Goal: Task Accomplishment & Management: Use online tool/utility

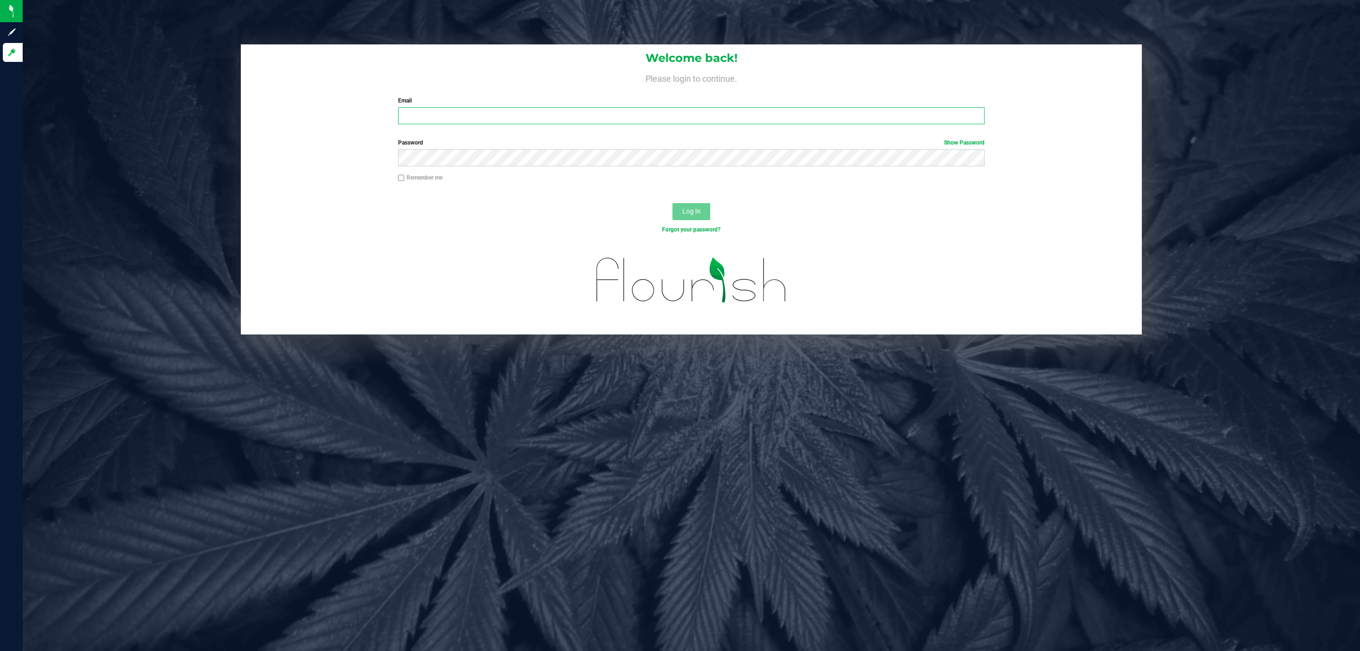
click at [557, 110] on input "Email" at bounding box center [691, 115] width 586 height 17
type input "[EMAIL_ADDRESS][DOMAIN_NAME]"
click at [672, 203] on button "Log In" at bounding box center [691, 211] width 38 height 17
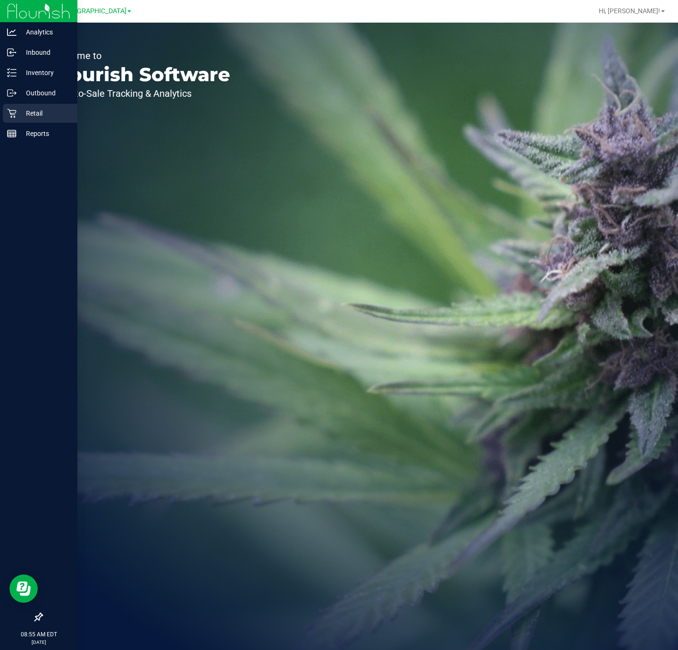
click at [6, 108] on div "Retail" at bounding box center [40, 113] width 75 height 19
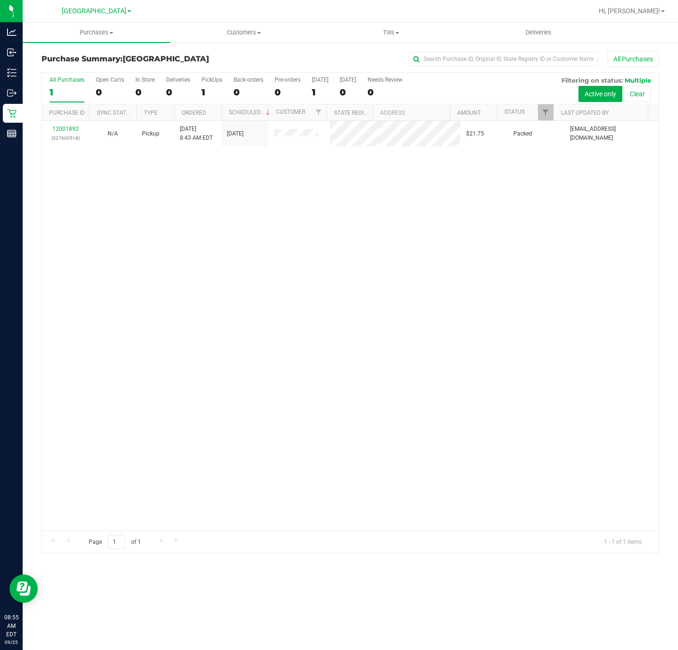
click at [460, 224] on div "12001892 (327600518) N/A Pickup 9/25/2025 8:43 AM EDT 9/25/2025 $21.75 Packed d…" at bounding box center [350, 326] width 617 height 410
click at [95, 35] on span "Purchases" at bounding box center [97, 32] width 148 height 8
click at [81, 67] on li "Fulfillment" at bounding box center [97, 68] width 148 height 11
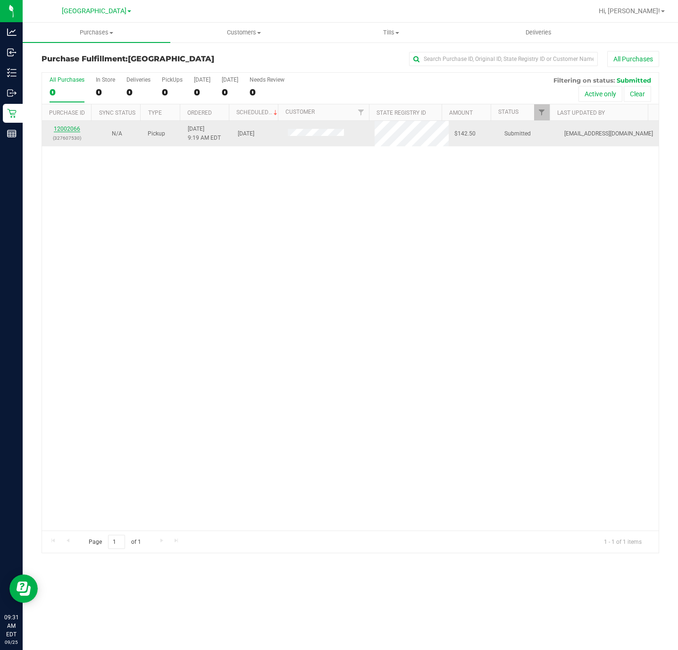
click at [67, 127] on link "12002066" at bounding box center [67, 129] width 26 height 7
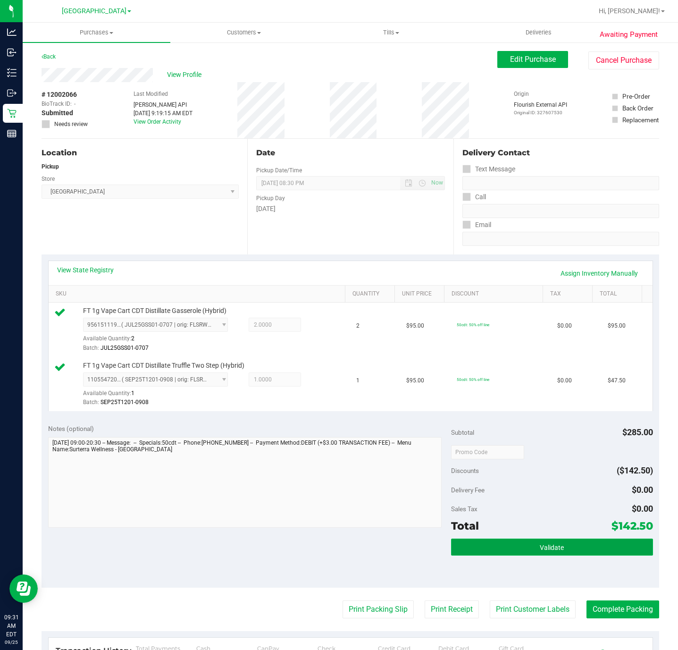
click at [599, 555] on button "Validate" at bounding box center [552, 547] width 202 height 17
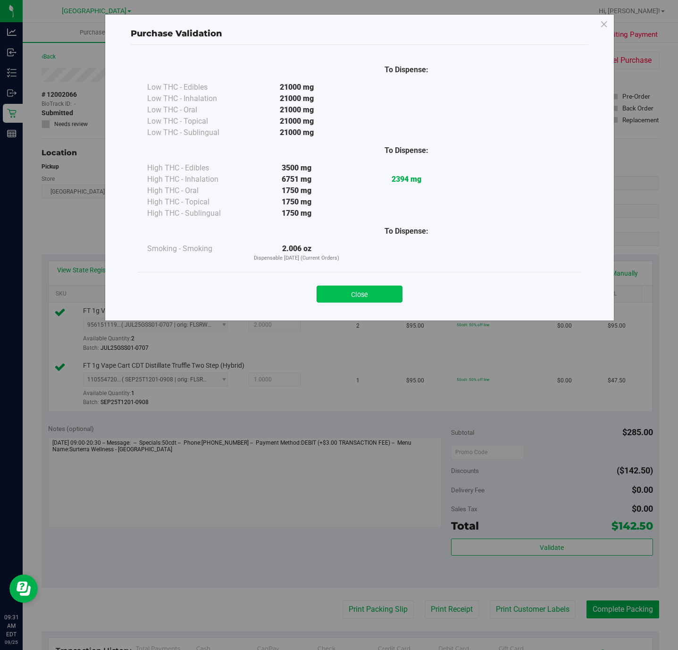
drag, startPoint x: 414, startPoint y: 298, endPoint x: 394, endPoint y: 297, distance: 19.8
click at [412, 298] on div "Close" at bounding box center [360, 291] width 430 height 24
click at [394, 297] on button "Close" at bounding box center [360, 294] width 86 height 17
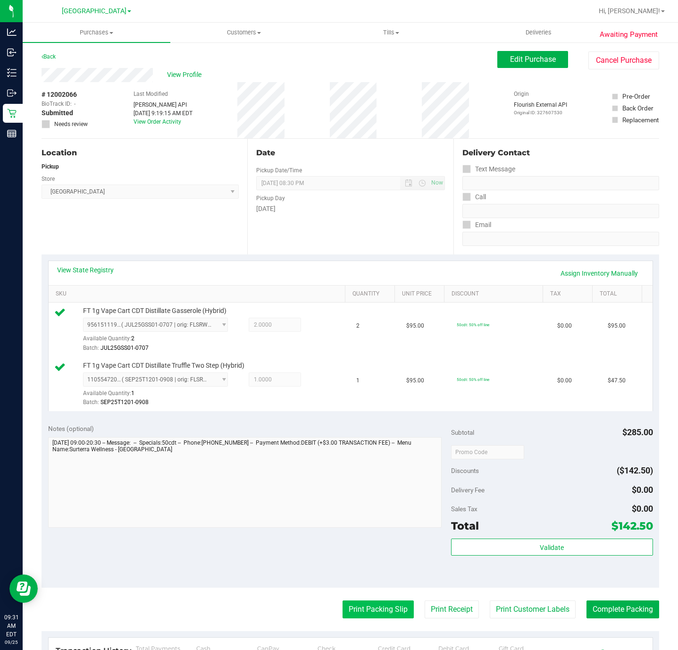
click at [350, 613] on button "Print Packing Slip" at bounding box center [378, 609] width 71 height 18
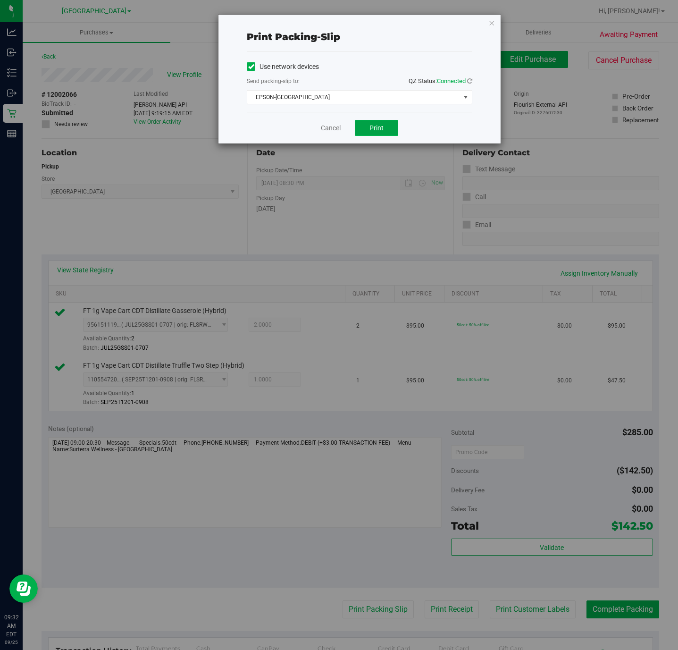
click at [374, 121] on button "Print" at bounding box center [376, 128] width 43 height 16
click at [335, 126] on link "Cancel" at bounding box center [331, 128] width 20 height 10
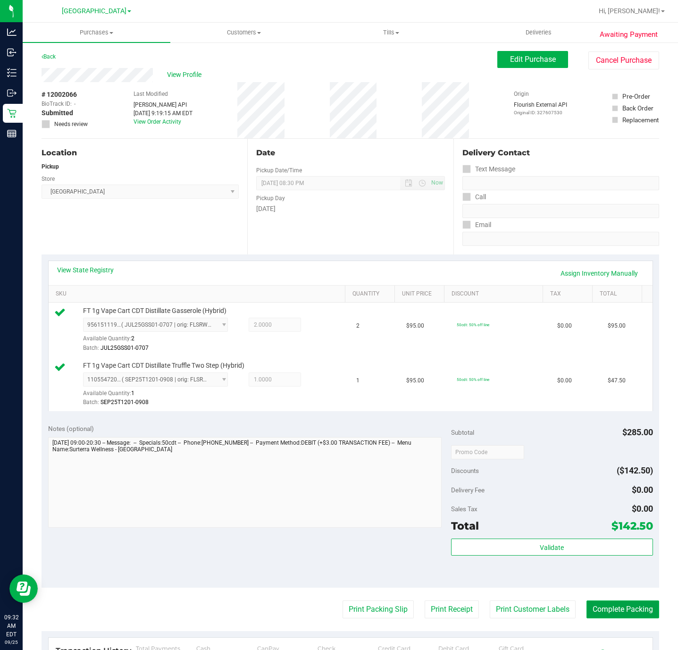
click at [600, 612] on button "Complete Packing" at bounding box center [623, 609] width 73 height 18
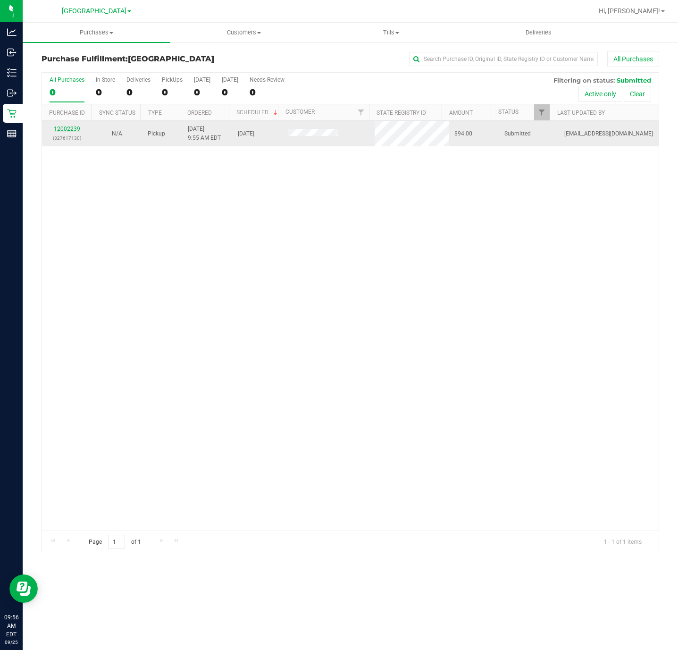
click at [68, 132] on link "12002239" at bounding box center [67, 129] width 26 height 7
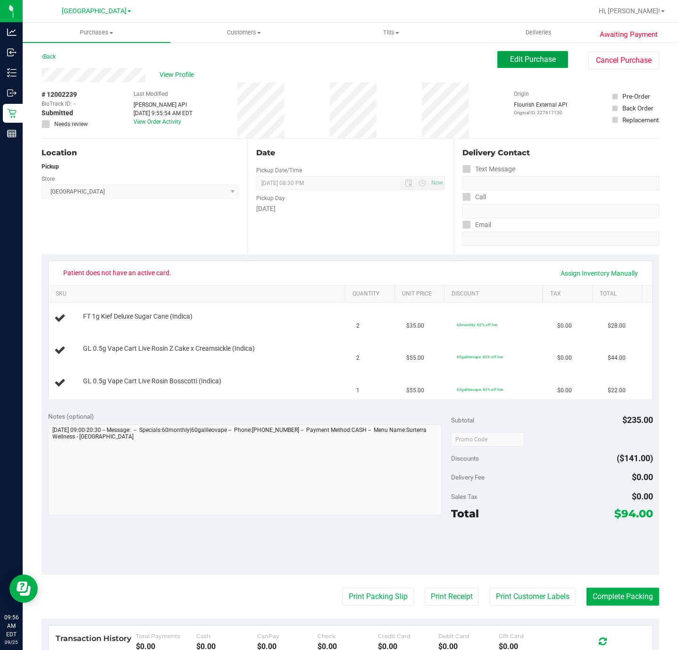
click at [538, 59] on span "Edit Purchase" at bounding box center [533, 59] width 46 height 9
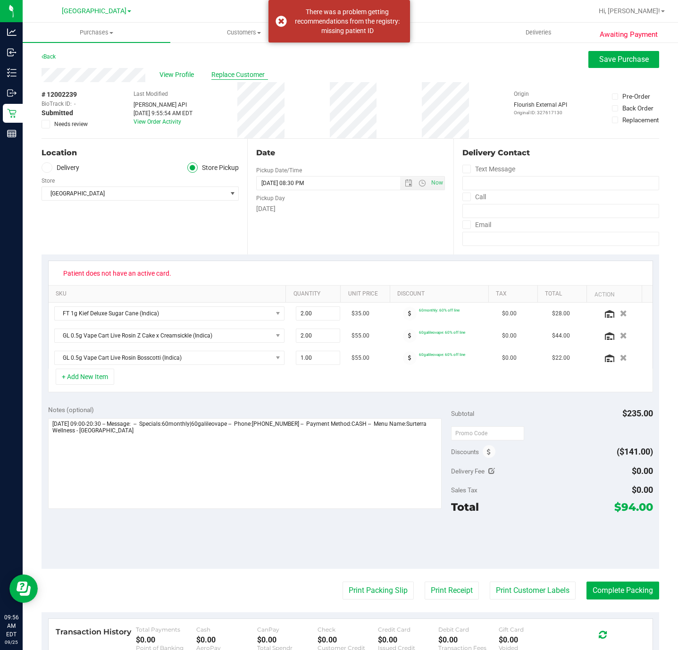
click at [234, 78] on span "Replace Customer" at bounding box center [239, 75] width 57 height 10
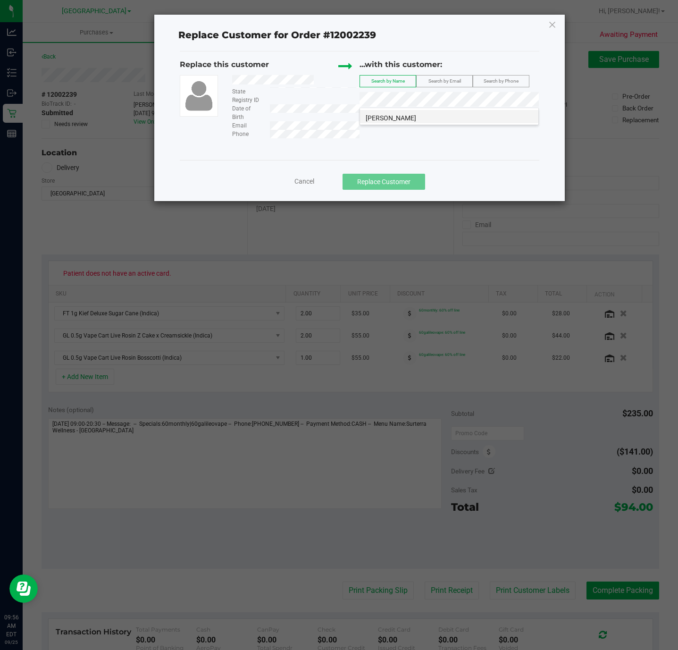
click at [416, 115] on span "LUDWIGA RUBENSTEIN" at bounding box center [391, 118] width 51 height 8
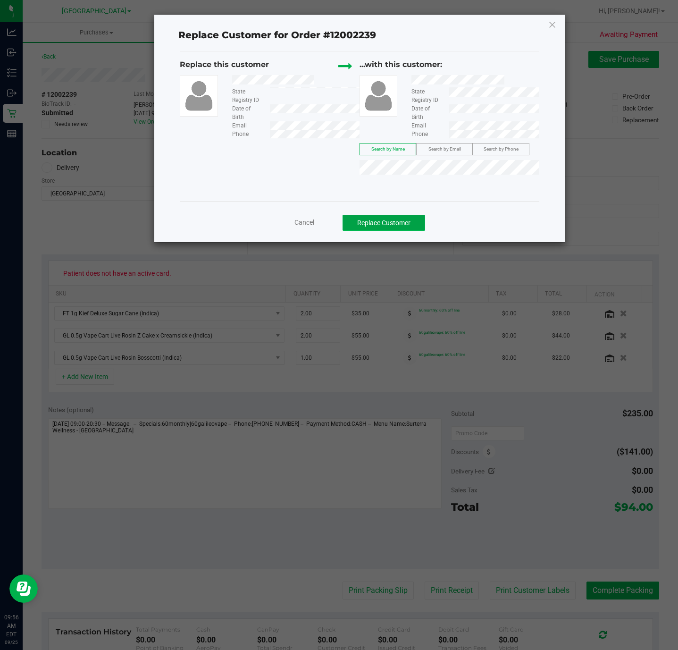
click at [411, 229] on button "Replace Customer" at bounding box center [384, 223] width 83 height 16
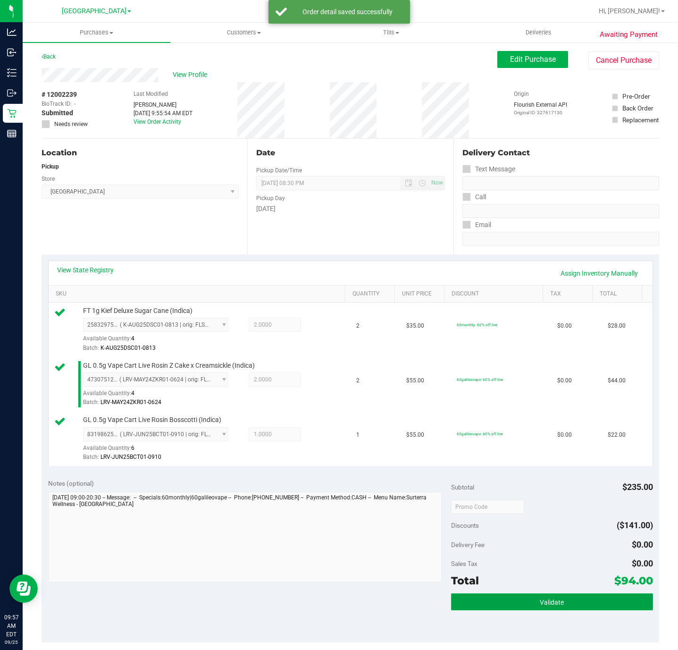
click at [532, 599] on button "Validate" at bounding box center [552, 601] width 202 height 17
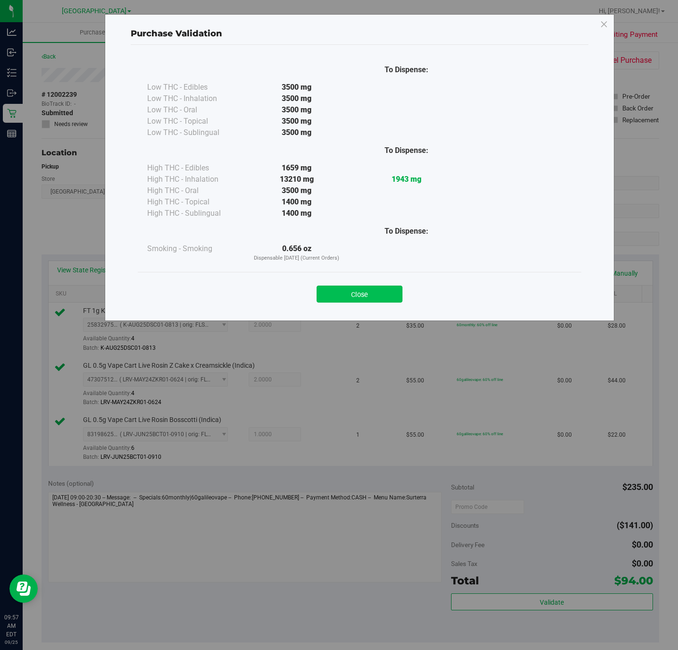
click at [356, 302] on button "Close" at bounding box center [360, 294] width 86 height 17
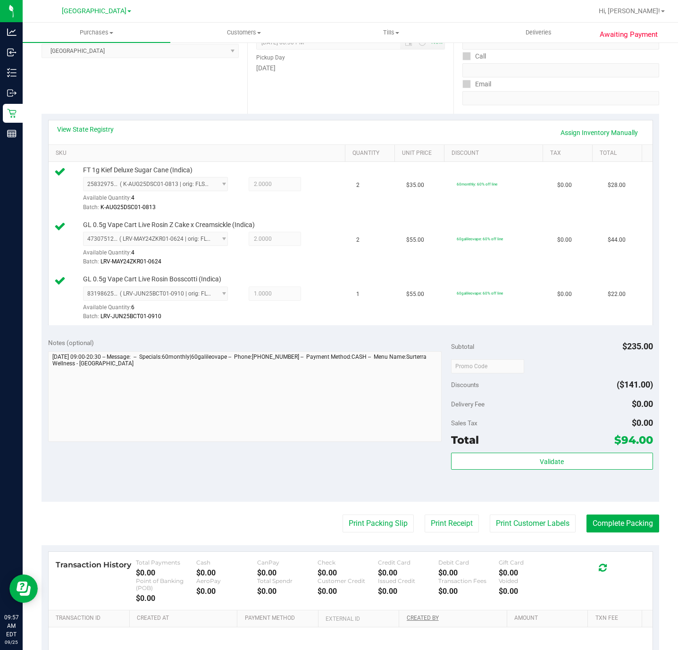
scroll to position [212, 0]
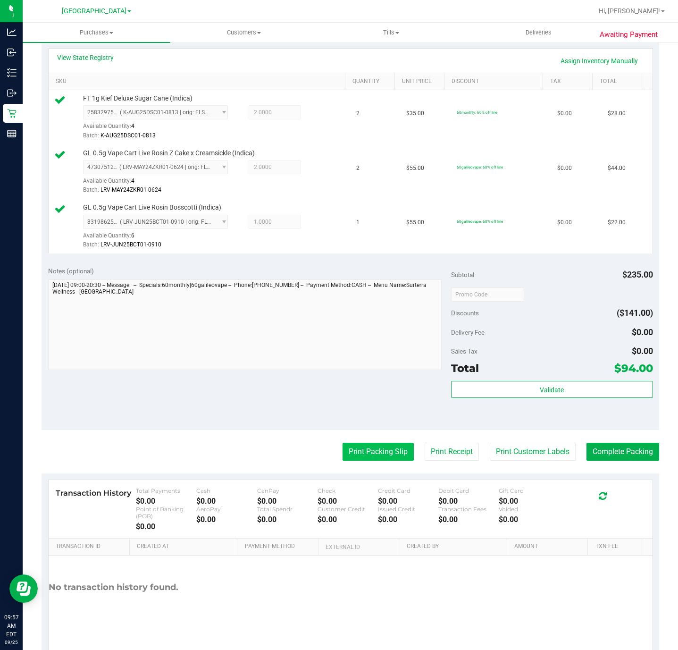
click at [366, 457] on button "Print Packing Slip" at bounding box center [378, 452] width 71 height 18
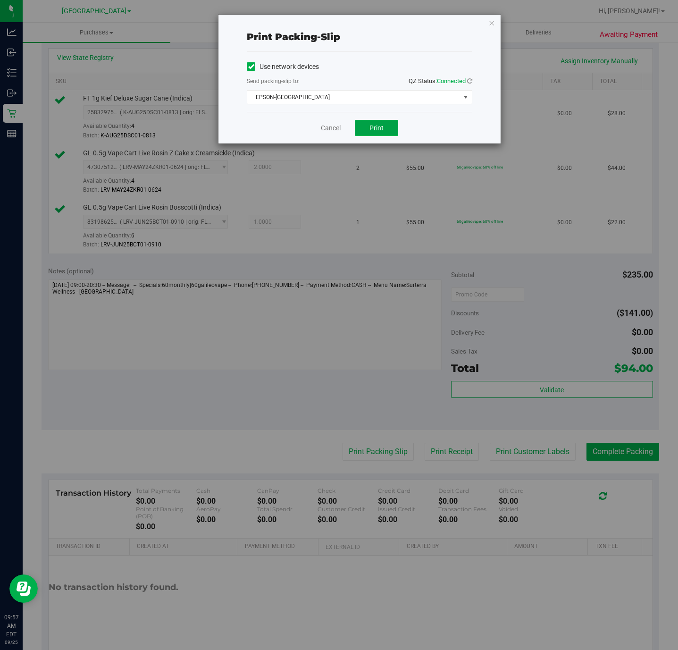
click at [379, 129] on span "Print" at bounding box center [377, 128] width 14 height 8
drag, startPoint x: 326, startPoint y: 129, endPoint x: 410, endPoint y: 256, distance: 152.4
click at [324, 129] on link "Cancel" at bounding box center [331, 128] width 20 height 10
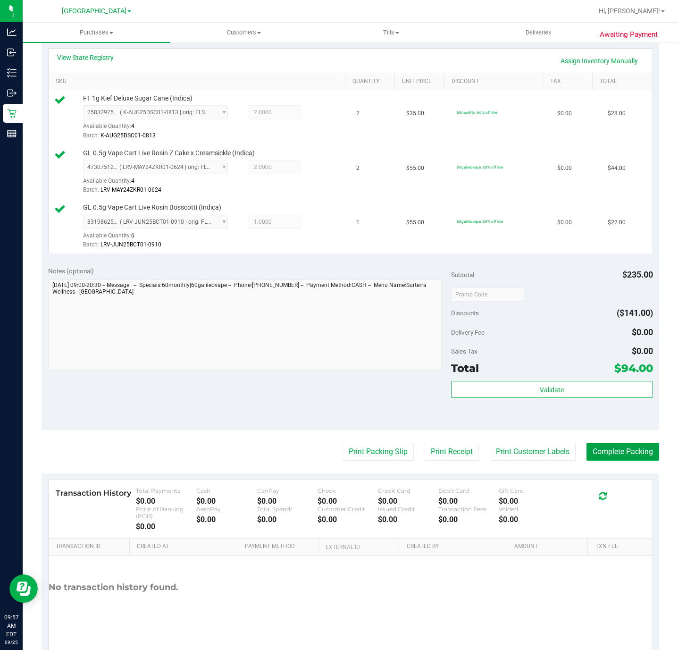
click at [596, 458] on button "Complete Packing" at bounding box center [623, 452] width 73 height 18
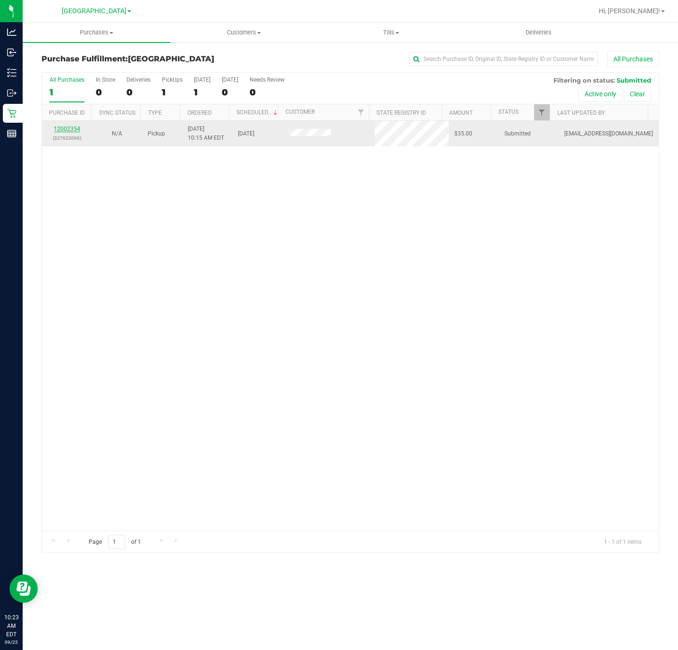
click at [57, 127] on link "12002354" at bounding box center [67, 129] width 26 height 7
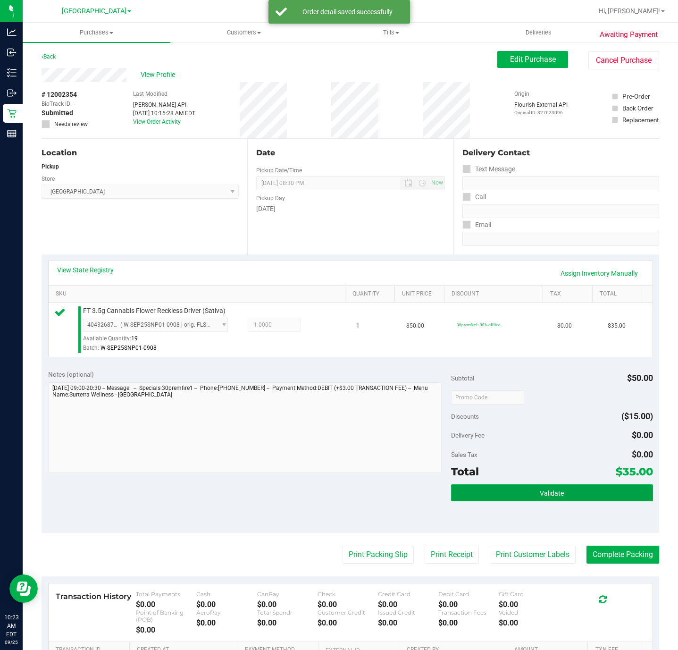
click at [544, 496] on span "Validate" at bounding box center [552, 494] width 24 height 8
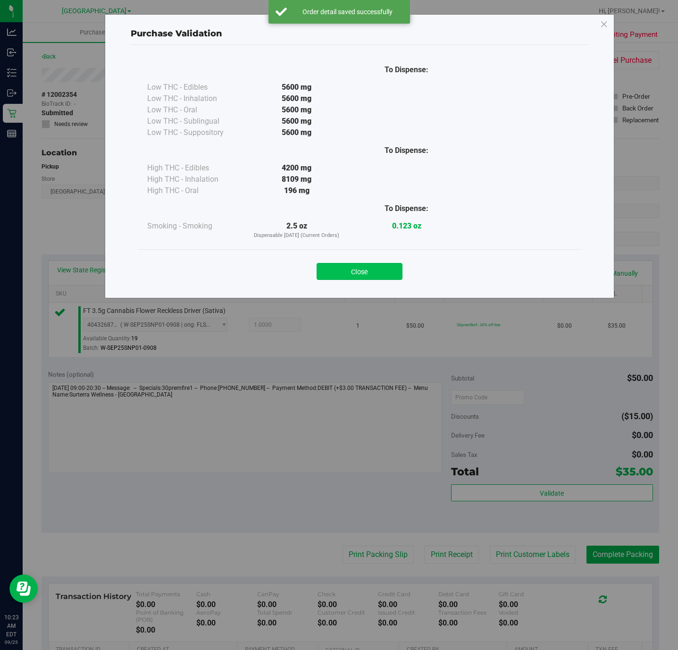
click at [379, 278] on button "Close" at bounding box center [360, 271] width 86 height 17
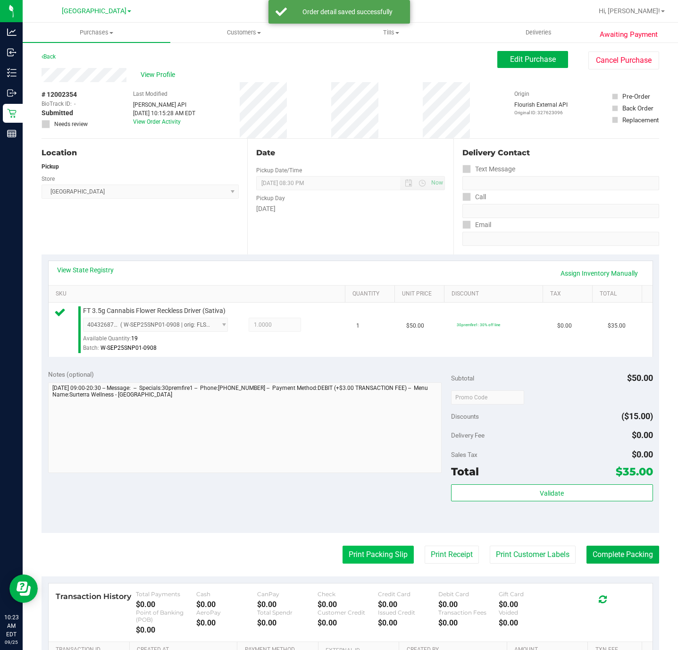
click at [370, 548] on button "Print Packing Slip" at bounding box center [378, 555] width 71 height 18
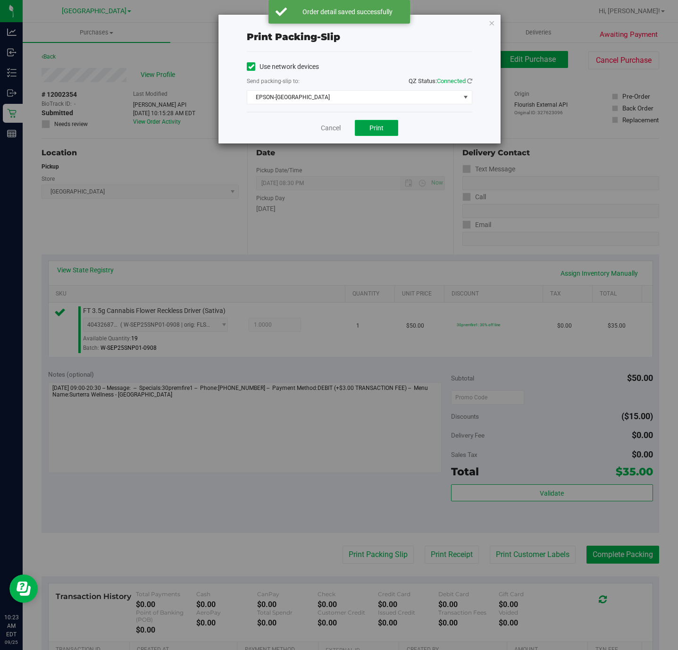
click at [393, 127] on button "Print" at bounding box center [376, 128] width 43 height 16
click at [340, 128] on div "Cancel Print" at bounding box center [360, 128] width 226 height 32
click at [335, 128] on link "Cancel" at bounding box center [331, 128] width 20 height 10
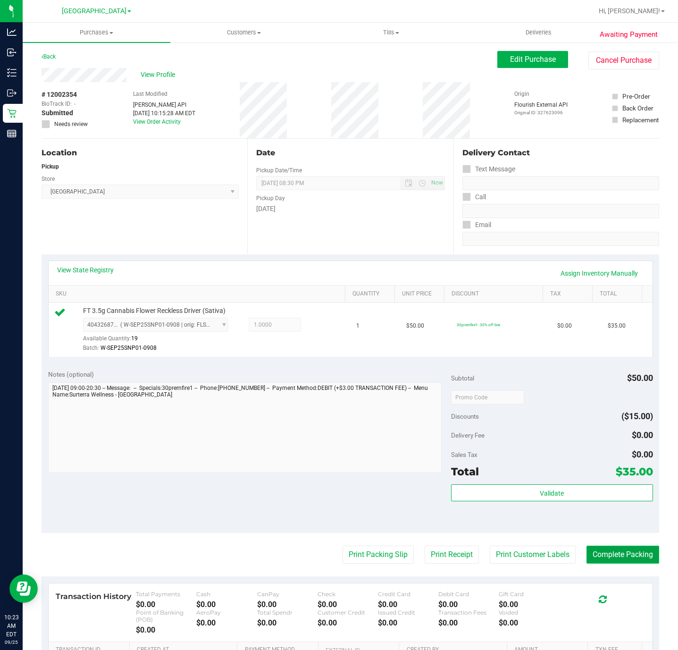
drag, startPoint x: 604, startPoint y: 559, endPoint x: 598, endPoint y: 559, distance: 6.1
click at [603, 559] on button "Complete Packing" at bounding box center [623, 555] width 73 height 18
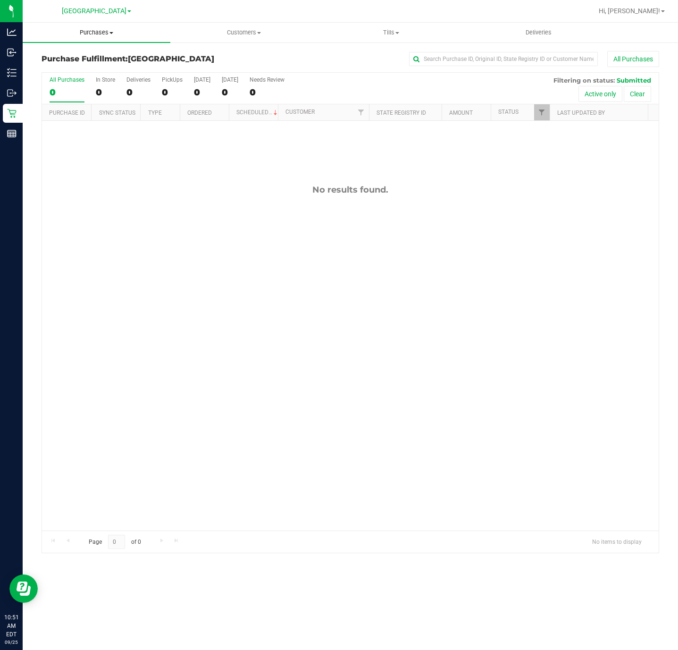
click at [101, 35] on span "Purchases" at bounding box center [97, 32] width 148 height 8
click at [110, 71] on li "Fulfillment" at bounding box center [97, 68] width 148 height 11
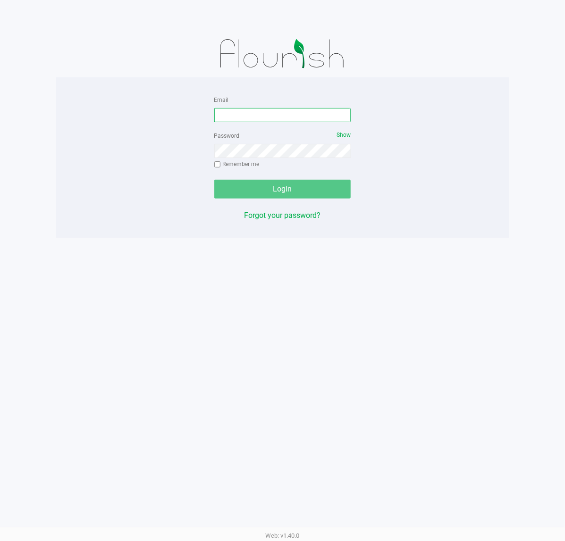
click at [263, 121] on input "Email" at bounding box center [282, 115] width 137 height 14
type input "[EMAIL_ADDRESS][DOMAIN_NAME]"
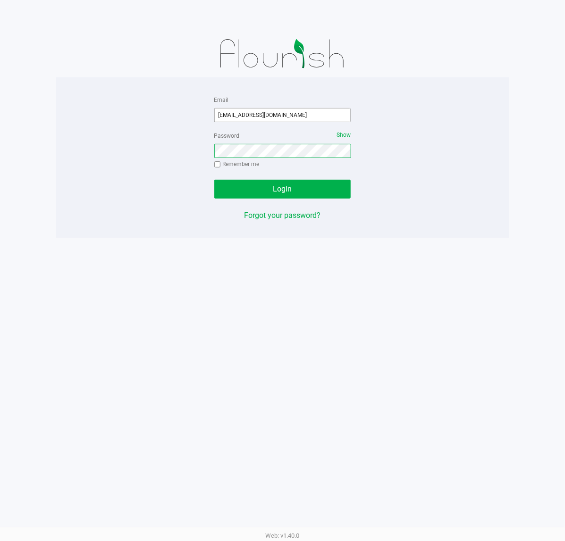
click at [214, 180] on button "Login" at bounding box center [282, 189] width 137 height 19
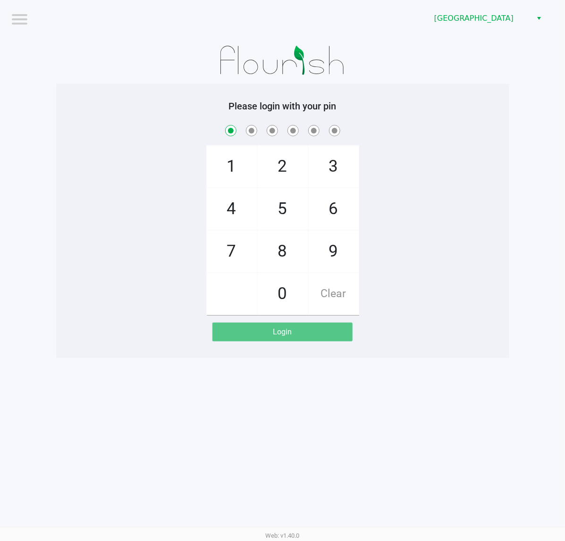
checkbox input "true"
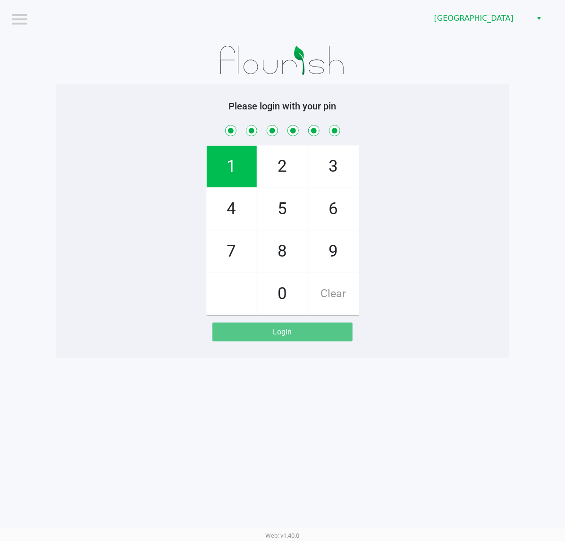
checkbox input "true"
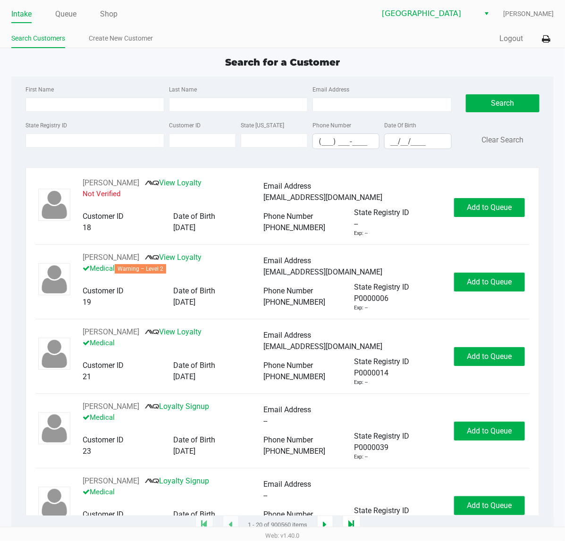
click at [68, 132] on div "State Registry ID" at bounding box center [95, 134] width 144 height 30
click at [67, 138] on input "State Registry ID" at bounding box center [94, 141] width 139 height 14
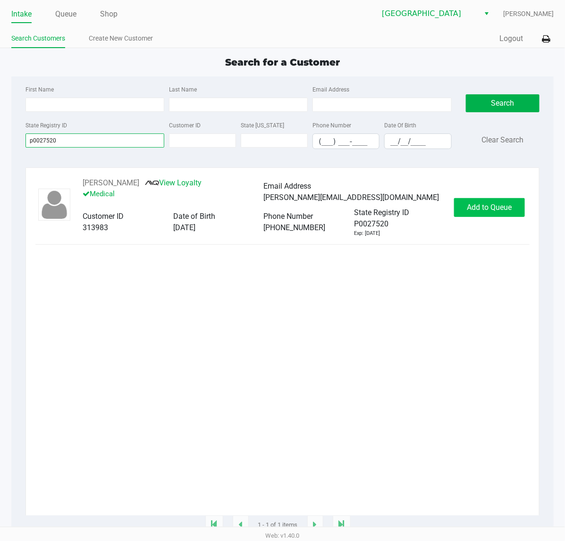
type input "p0027520"
click at [478, 209] on span "Add to Queue" at bounding box center [489, 207] width 45 height 9
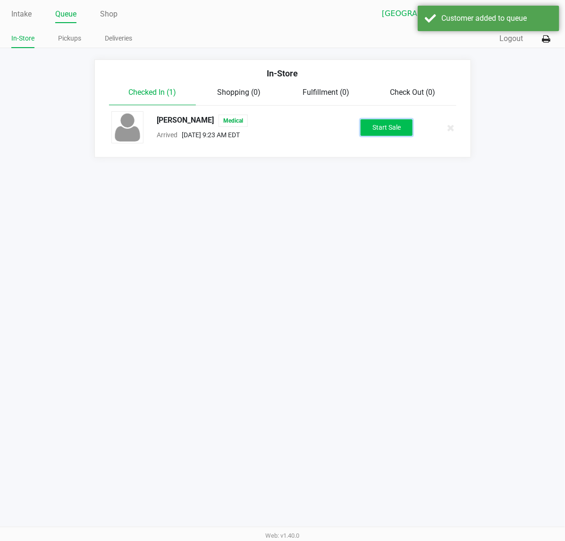
click at [388, 128] on button "Start Sale" at bounding box center [387, 127] width 52 height 17
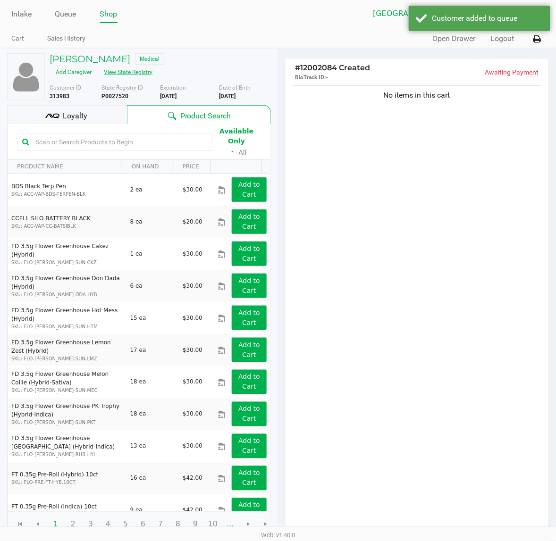
click at [144, 68] on button "View State Registry" at bounding box center [125, 72] width 55 height 15
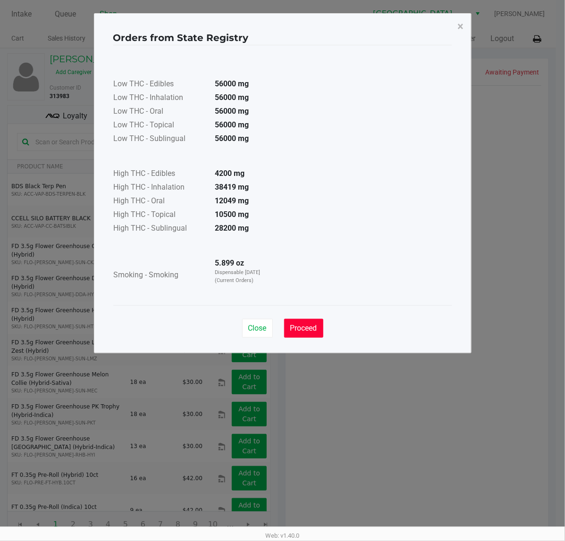
click at [306, 328] on span "Proceed" at bounding box center [303, 328] width 27 height 9
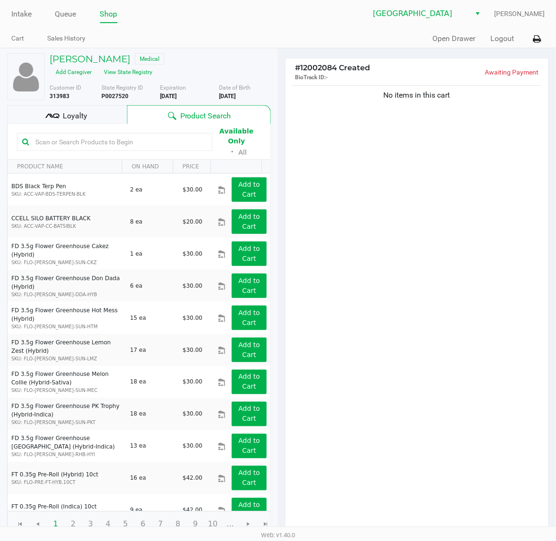
click at [86, 110] on div "Loyalty" at bounding box center [67, 114] width 120 height 19
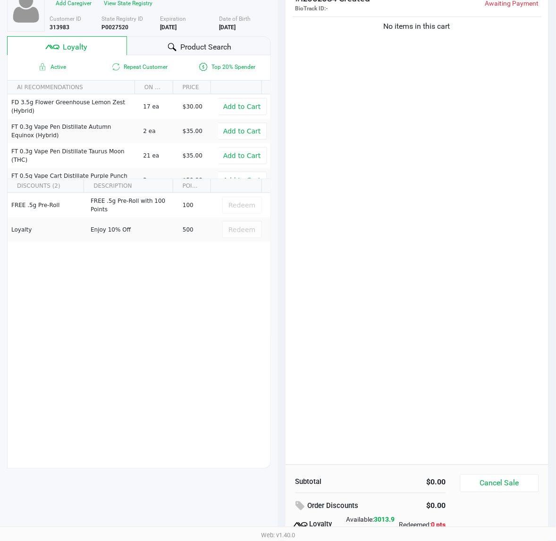
scroll to position [117, 0]
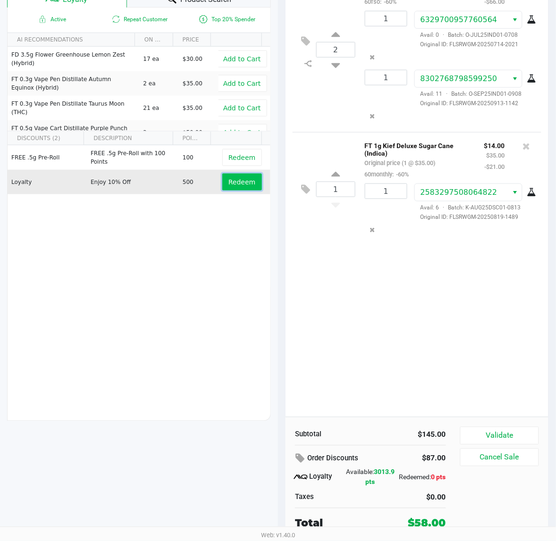
click at [228, 182] on span "Redeem" at bounding box center [241, 182] width 27 height 8
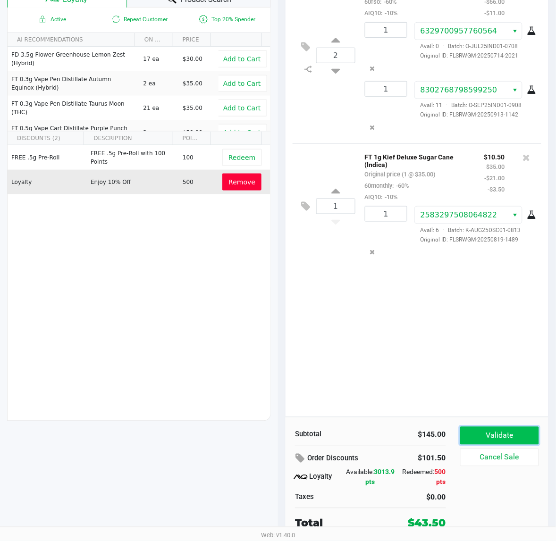
drag, startPoint x: 517, startPoint y: 439, endPoint x: 501, endPoint y: 439, distance: 16.1
click at [517, 439] on button "Validate" at bounding box center [499, 436] width 79 height 18
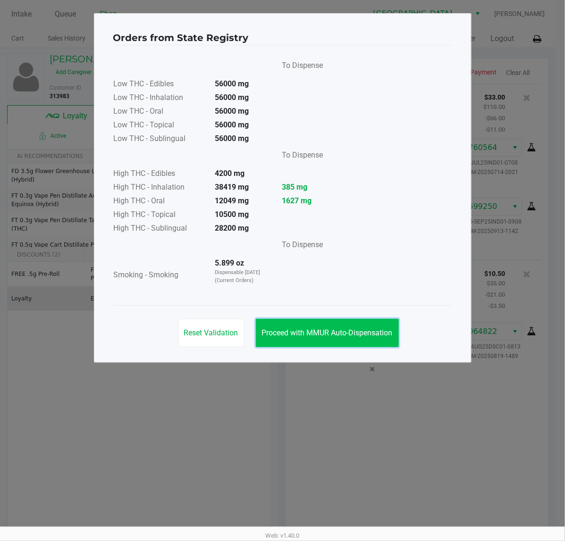
drag, startPoint x: 312, startPoint y: 334, endPoint x: 380, endPoint y: 303, distance: 75.0
click at [313, 333] on span "Proceed with MMUR Auto-Dispensation" at bounding box center [327, 333] width 131 height 9
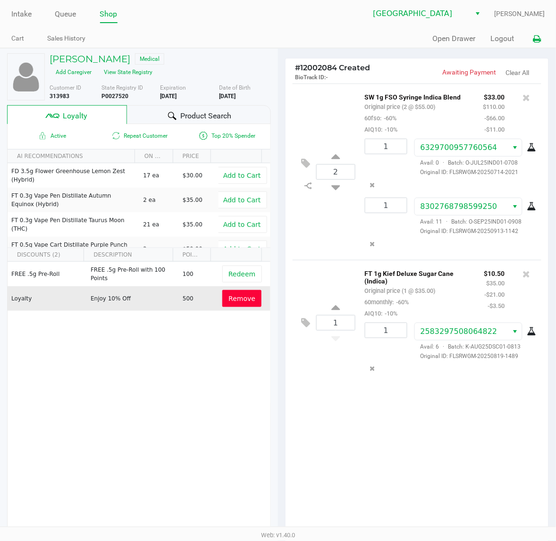
click at [537, 42] on icon at bounding box center [537, 39] width 8 height 7
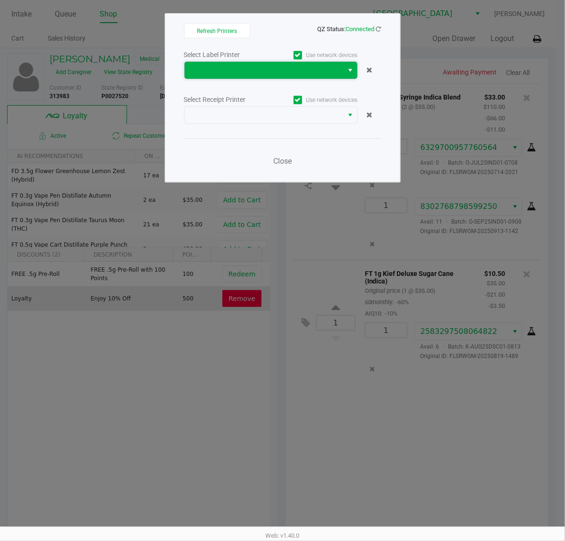
click at [288, 71] on span at bounding box center [264, 70] width 148 height 11
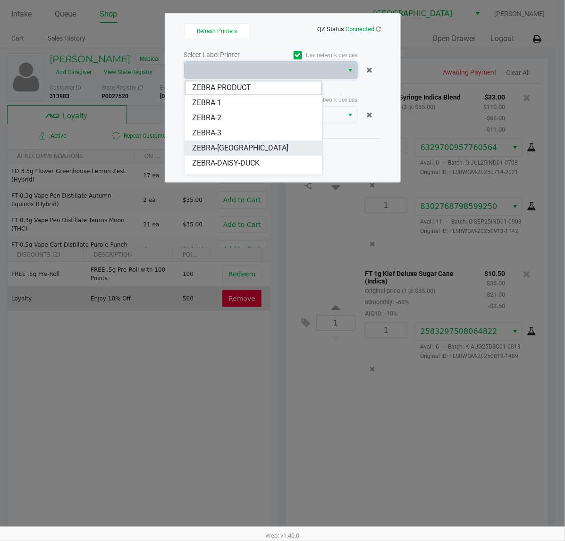
click at [238, 145] on span "ZEBRA-CYPRUS" at bounding box center [240, 148] width 96 height 11
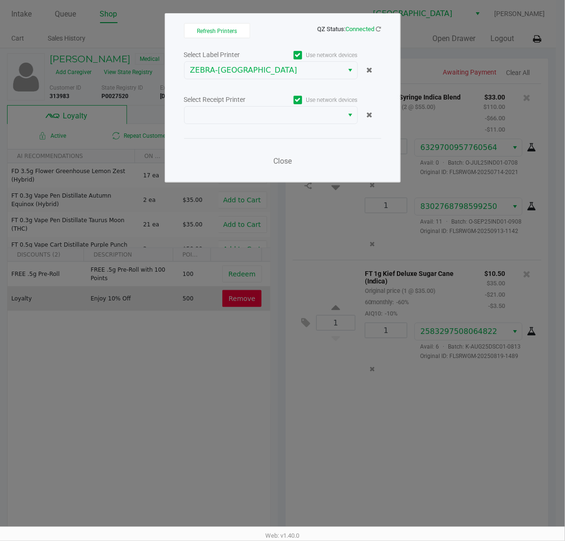
click at [261, 129] on div "Select Label Printer Use network devices ZEBRA-CYPRUS Select Receipt Printer Us…" at bounding box center [282, 111] width 197 height 124
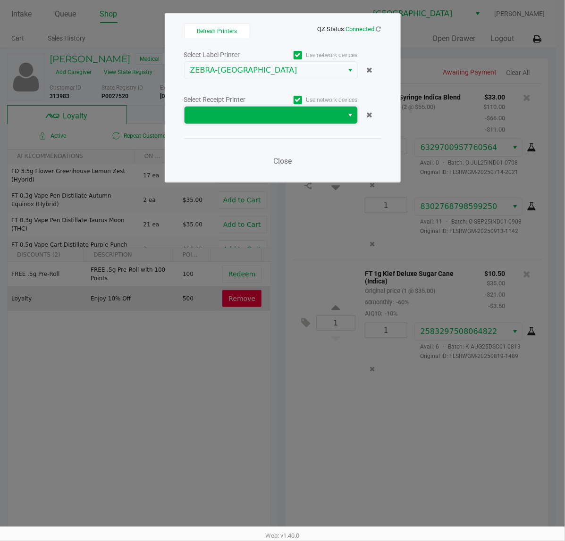
click at [261, 118] on span at bounding box center [264, 115] width 148 height 11
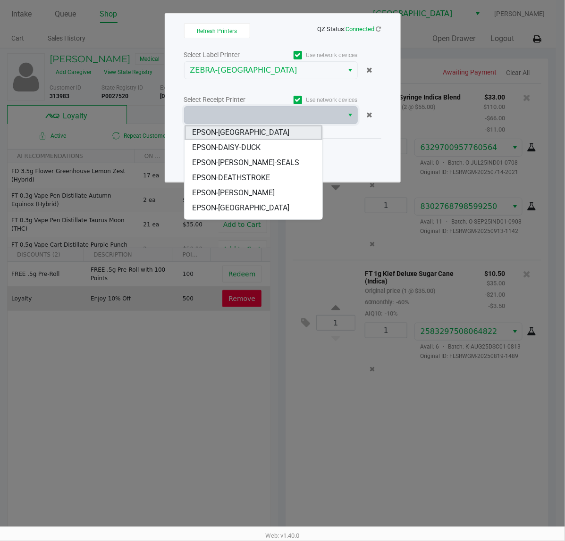
click at [248, 129] on li "EPSON-CYPRUS" at bounding box center [254, 132] width 138 height 15
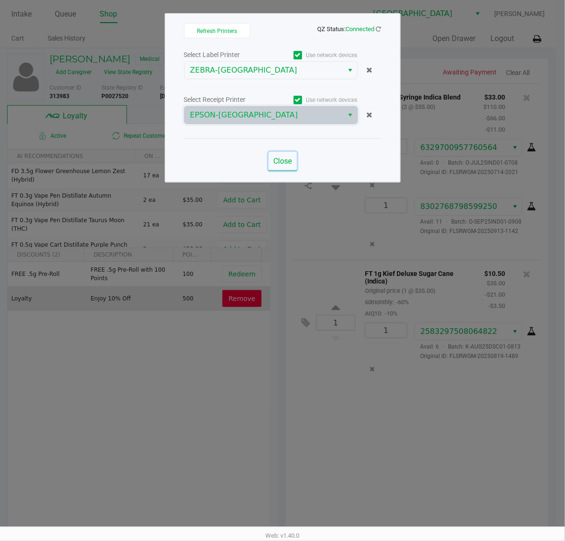
click at [274, 163] on span "Close" at bounding box center [282, 161] width 18 height 9
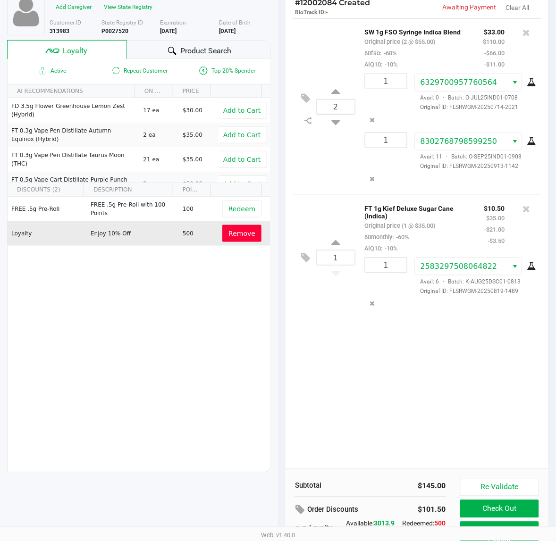
scroll to position [117, 0]
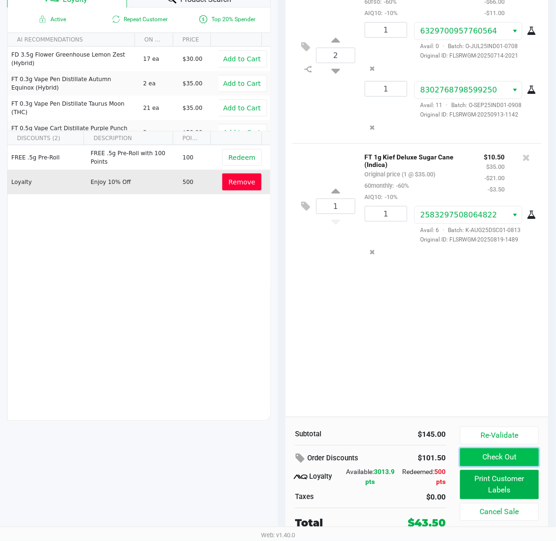
click at [479, 456] on button "Check Out" at bounding box center [499, 458] width 79 height 18
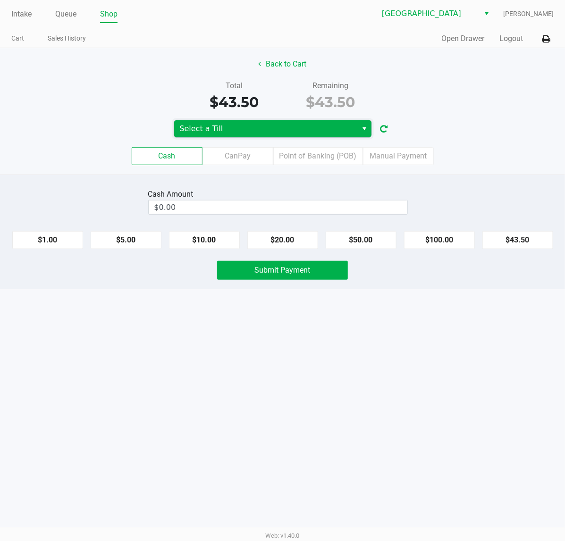
click at [224, 130] on span "Select a Till" at bounding box center [266, 128] width 172 height 11
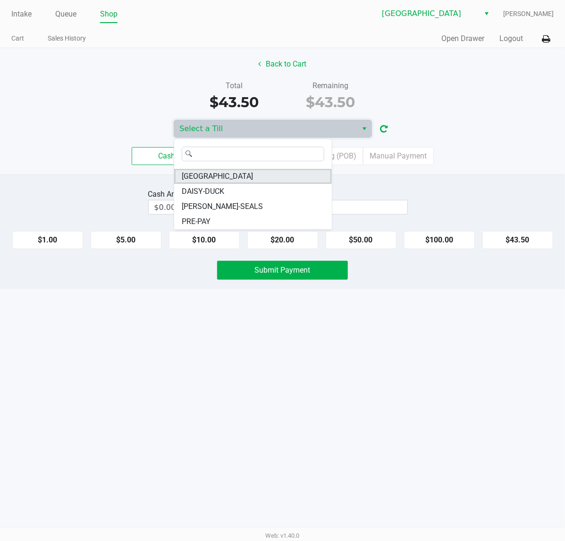
click at [192, 173] on span "CYPRUS" at bounding box center [217, 176] width 71 height 11
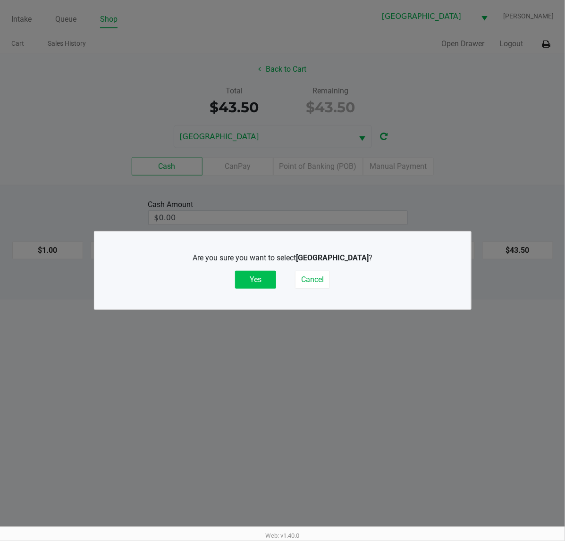
click at [255, 283] on button "Yes" at bounding box center [255, 280] width 41 height 18
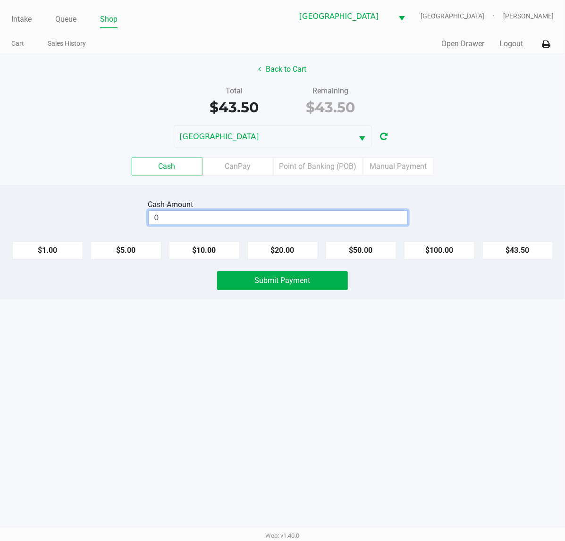
click at [211, 220] on input "0" at bounding box center [278, 218] width 259 height 14
type input "$45.00"
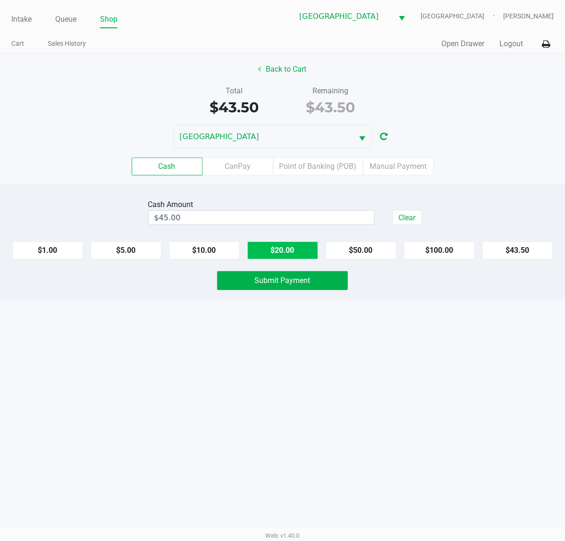
drag, startPoint x: 491, startPoint y: 381, endPoint x: 290, endPoint y: 255, distance: 236.9
click at [482, 373] on div "Intake Queue Shop Deerfield Beach WC CYPRUS Christopher Stagg Cart Sales Histor…" at bounding box center [282, 270] width 565 height 541
click at [281, 60] on div "Back to Cart Total $43.50 Remaining $43.50 CYPRUS Cash CanPay Point of Banking …" at bounding box center [282, 119] width 565 height 132
click at [282, 67] on button "Back to Cart" at bounding box center [283, 69] width 60 height 18
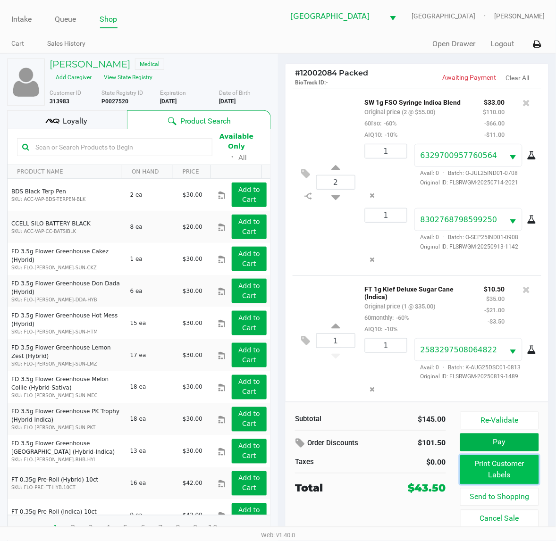
click at [513, 470] on button "Print Customer Labels" at bounding box center [499, 470] width 79 height 29
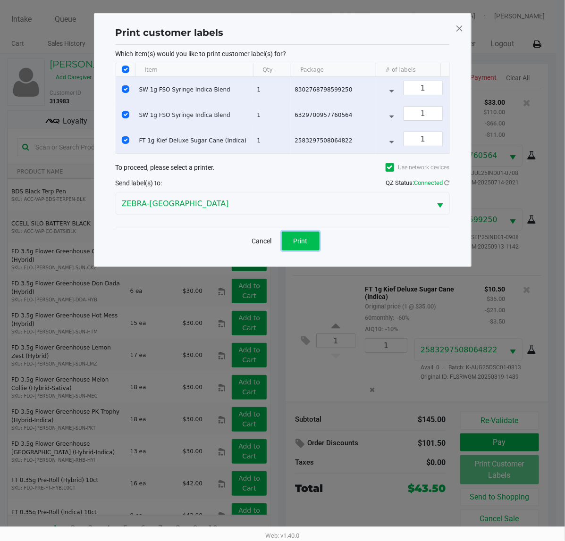
click at [289, 249] on button "Print" at bounding box center [301, 241] width 38 height 19
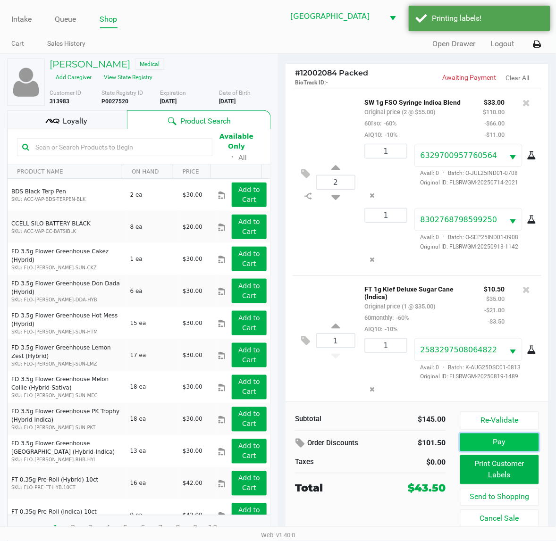
click at [494, 449] on button "Pay" at bounding box center [499, 443] width 79 height 18
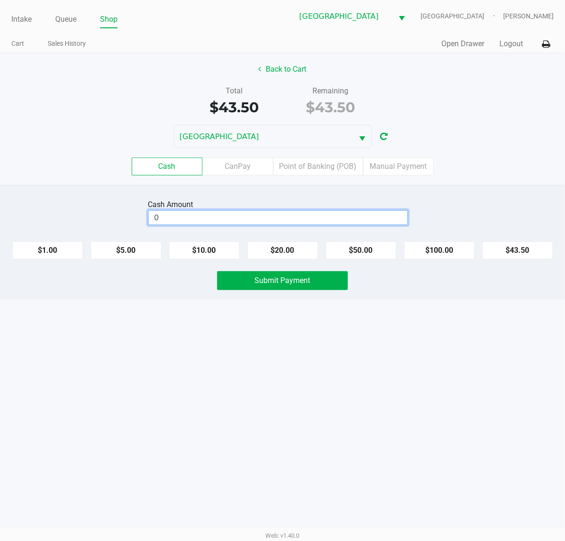
click at [267, 215] on input "0" at bounding box center [278, 218] width 259 height 14
type input "$45.00"
drag, startPoint x: 296, startPoint y: 355, endPoint x: 291, endPoint y: 324, distance: 31.5
click at [294, 353] on div "Intake Queue Shop Deerfield Beach WC CYPRUS Christopher Stagg Cart Sales Histor…" at bounding box center [282, 270] width 565 height 541
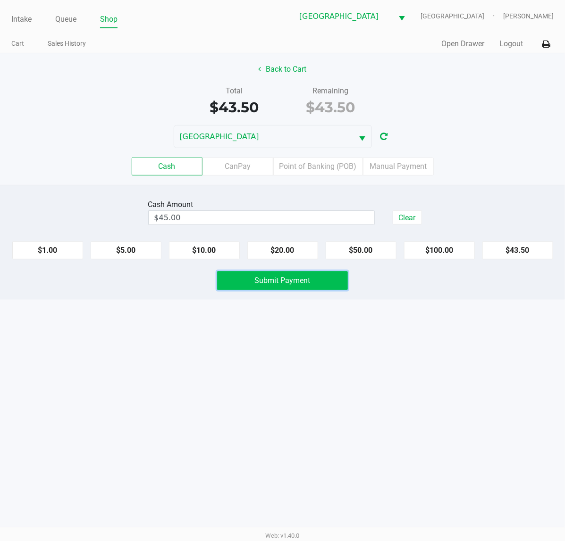
click at [296, 280] on span "Submit Payment" at bounding box center [283, 280] width 56 height 9
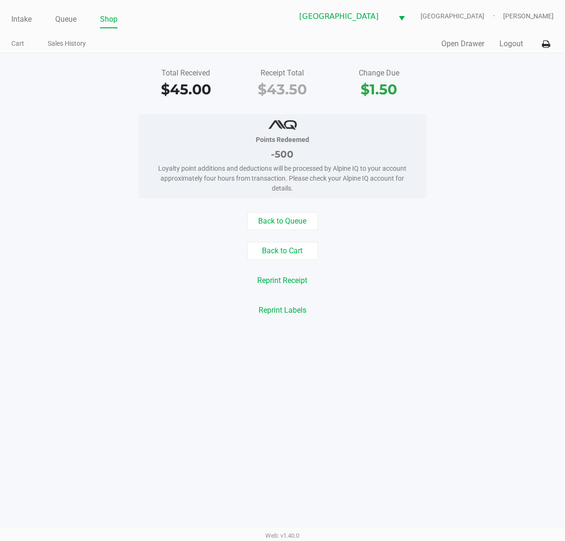
click at [4, 508] on div "Intake Queue Shop Deerfield Beach WC CYPRUS Christopher Stagg Cart Sales Histor…" at bounding box center [282, 270] width 565 height 541
click at [272, 222] on button "Back to Queue" at bounding box center [282, 221] width 71 height 18
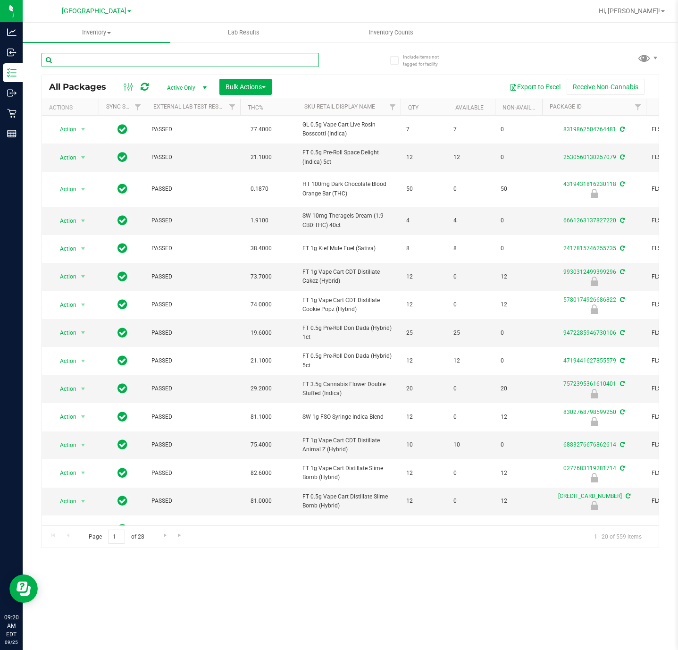
click at [153, 53] on input "text" at bounding box center [181, 60] width 278 height 14
type input "reckless"
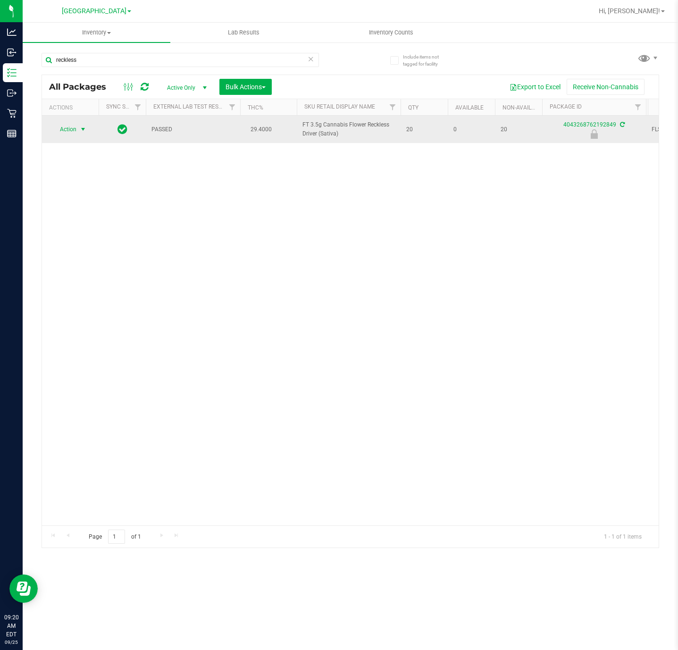
click at [83, 135] on span "select" at bounding box center [83, 129] width 12 height 13
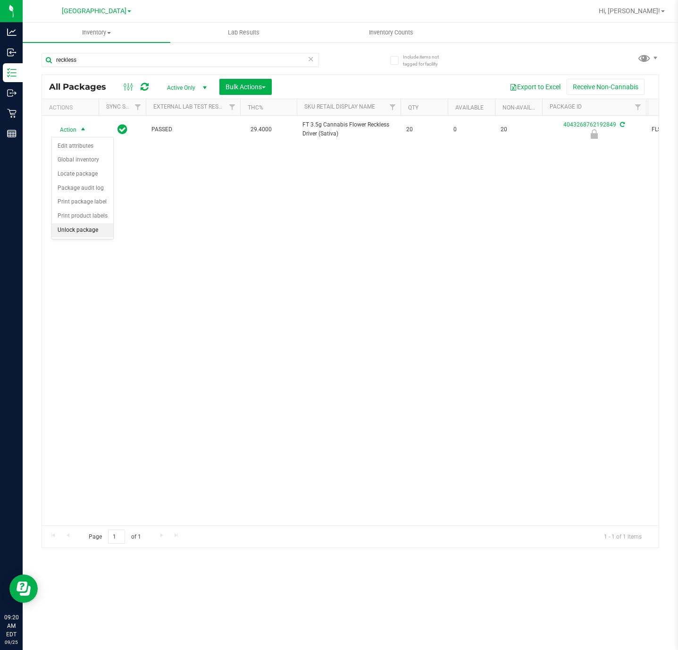
click at [80, 234] on li "Unlock package" at bounding box center [82, 230] width 61 height 14
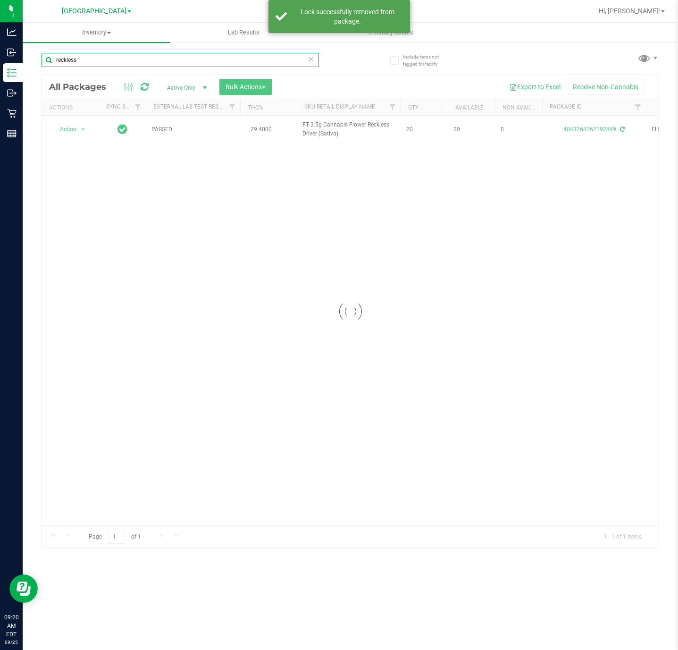
click at [127, 61] on input "reckless" at bounding box center [181, 60] width 278 height 14
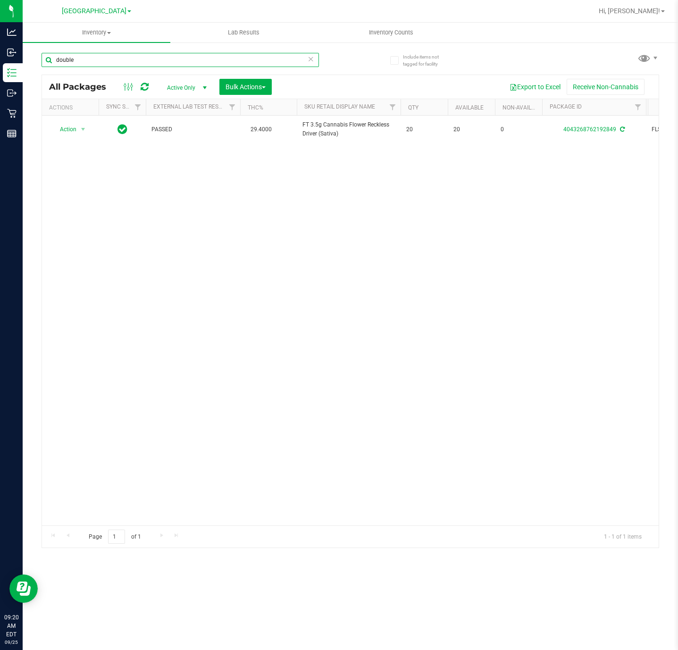
type input "double"
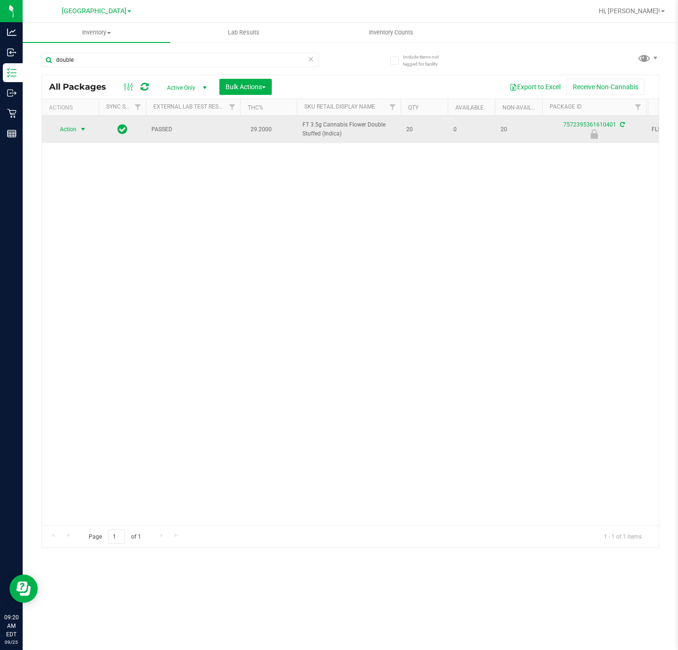
click at [76, 126] on span "Action" at bounding box center [63, 129] width 25 height 13
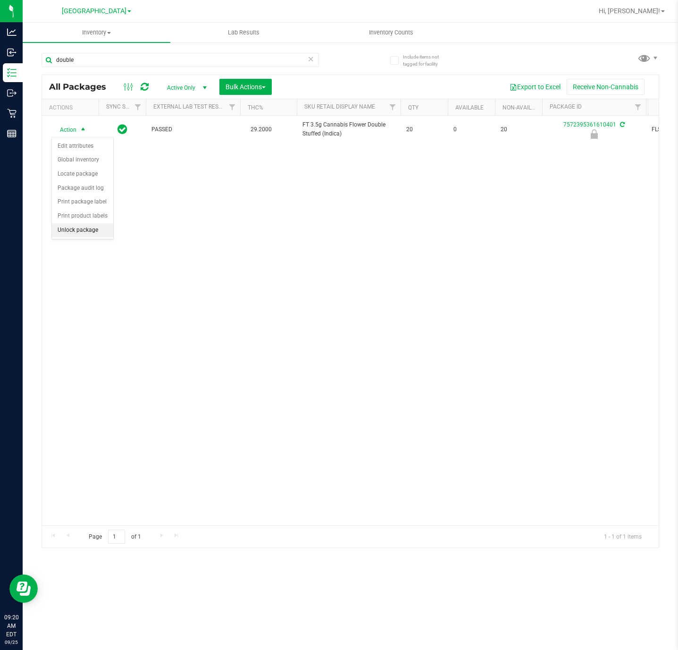
click at [80, 232] on li "Unlock package" at bounding box center [82, 230] width 61 height 14
click at [296, 453] on div "Action Action Adjust qty Create package Edit attributes Global inventory Locate…" at bounding box center [350, 321] width 617 height 410
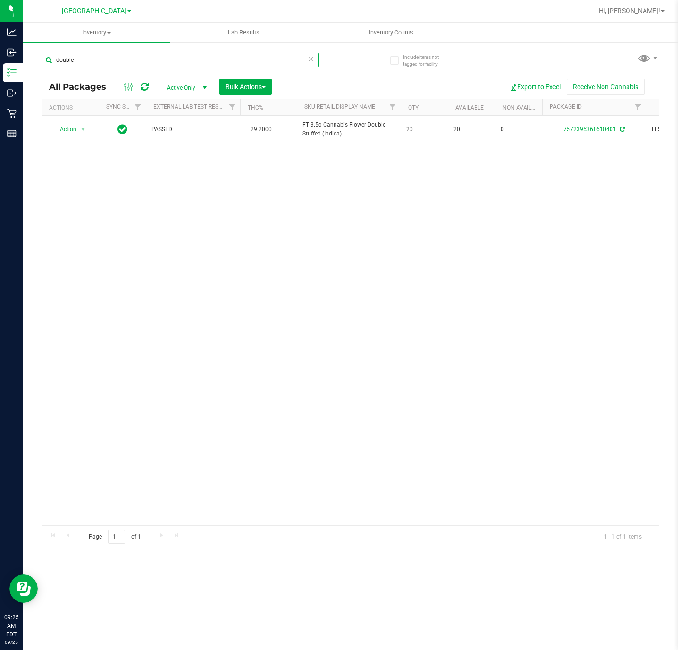
click at [204, 53] on input "double" at bounding box center [181, 60] width 278 height 14
type input "8302768798599250"
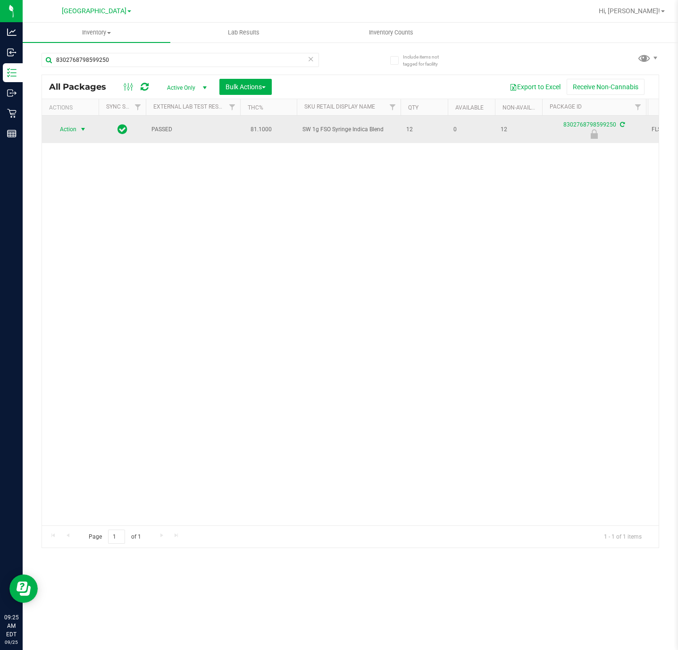
click at [84, 129] on span "select" at bounding box center [83, 130] width 8 height 8
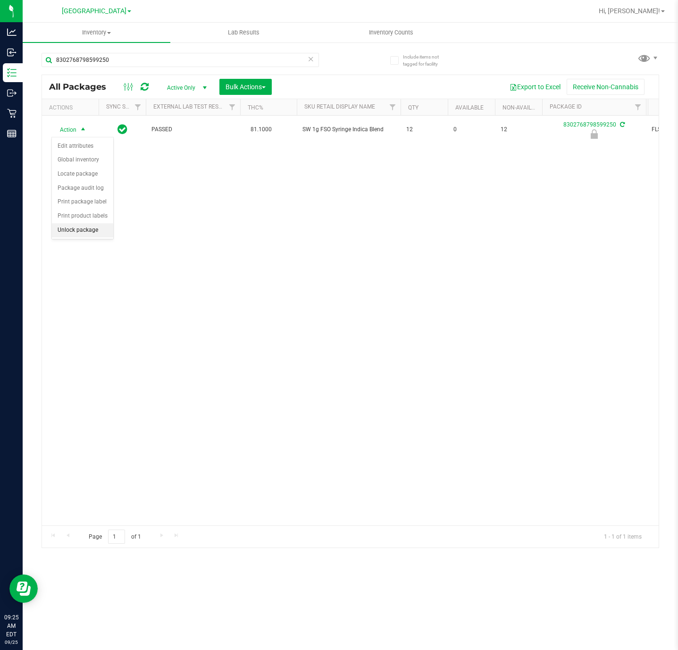
click at [89, 231] on li "Unlock package" at bounding box center [82, 230] width 61 height 14
click at [465, 279] on div "Action Action Adjust qty Create package Edit attributes Global inventory Locate…" at bounding box center [350, 321] width 617 height 410
click at [514, 407] on div "Action Action Adjust qty Create package Edit attributes Global inventory Locate…" at bounding box center [350, 321] width 617 height 410
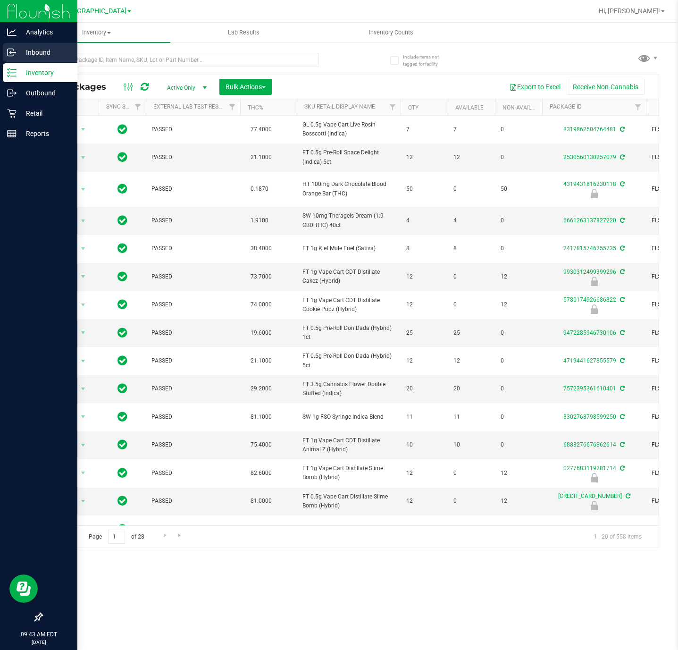
click at [29, 53] on p "Inbound" at bounding box center [45, 52] width 57 height 11
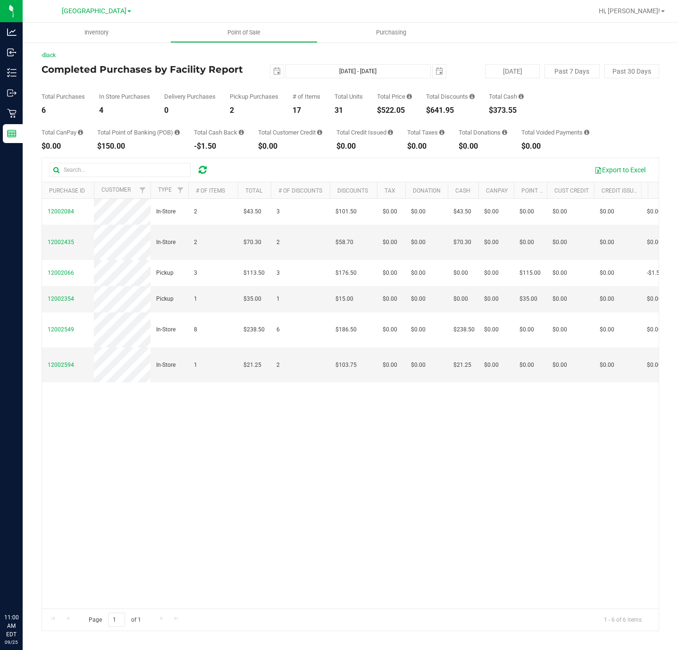
click at [389, 105] on div "Total Price $522.05" at bounding box center [394, 103] width 35 height 21
copy div "$522.05"
